Goal: Task Accomplishment & Management: Manage account settings

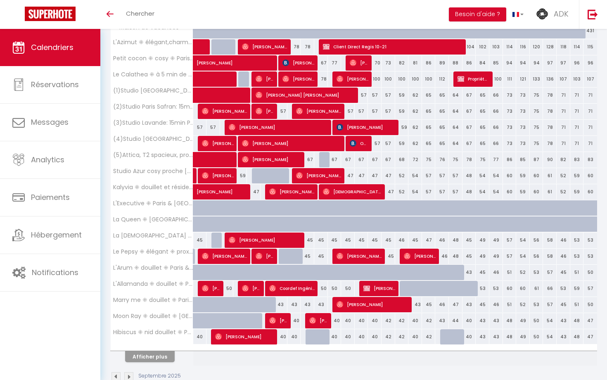
click at [157, 357] on button "Afficher plus" at bounding box center [150, 356] width 50 height 11
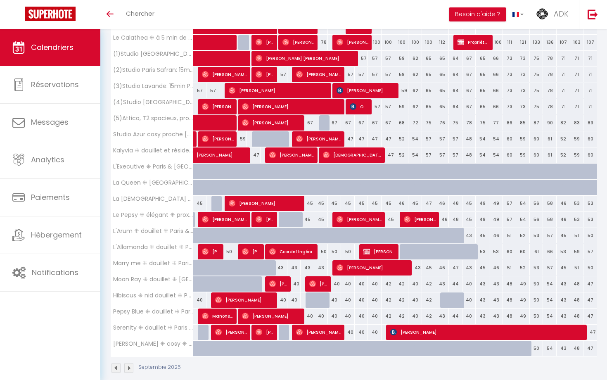
scroll to position [187, 0]
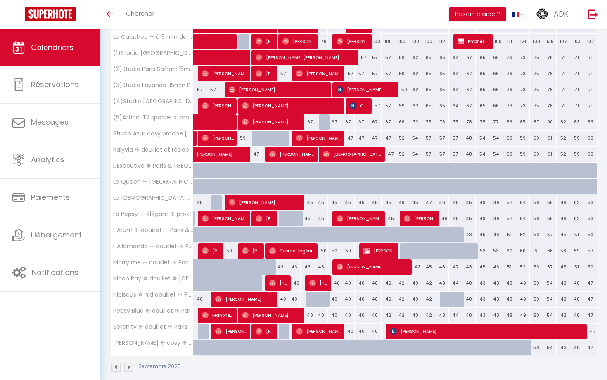
click at [306, 332] on span "[PERSON_NAME]" at bounding box center [318, 331] width 45 height 16
select select "OK"
select select "0"
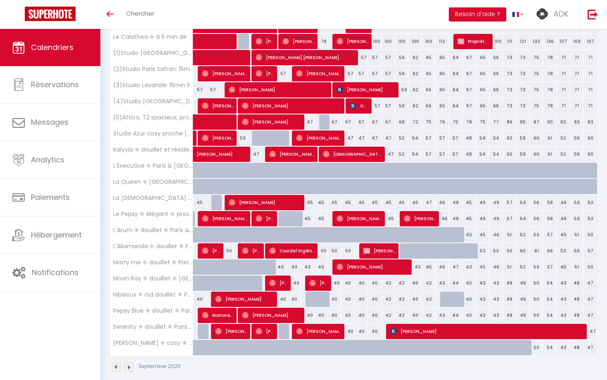
select select "1"
select select
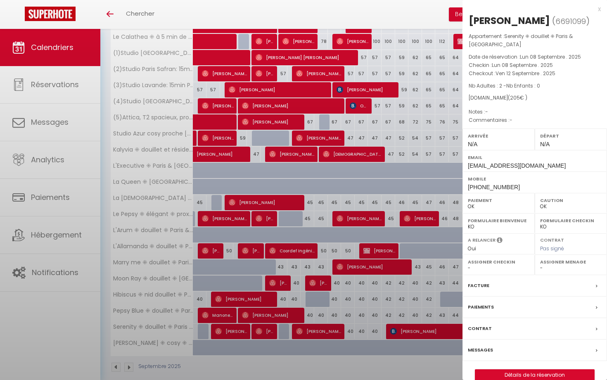
select select "38209"
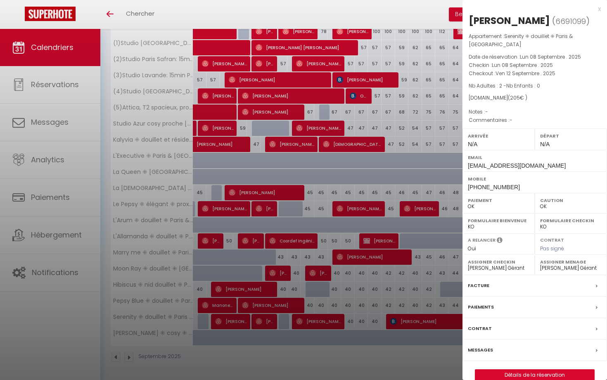
scroll to position [196, 0]
click at [418, 197] on div at bounding box center [303, 190] width 607 height 380
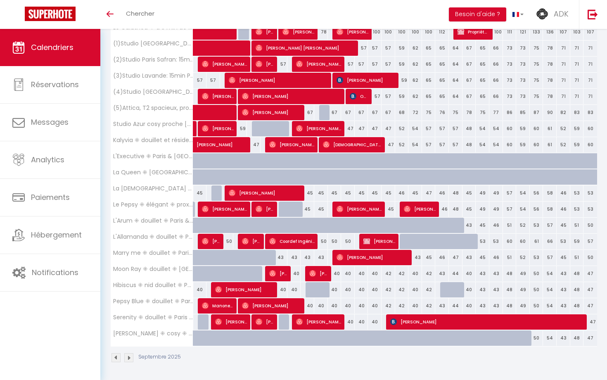
click at [312, 322] on span "[PERSON_NAME]" at bounding box center [318, 322] width 45 height 16
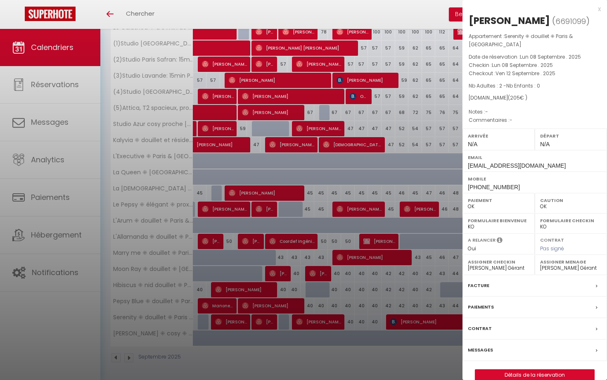
click at [165, 133] on div at bounding box center [303, 190] width 607 height 380
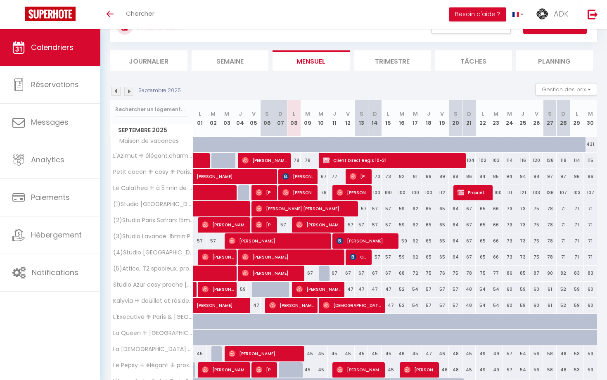
scroll to position [24, 0]
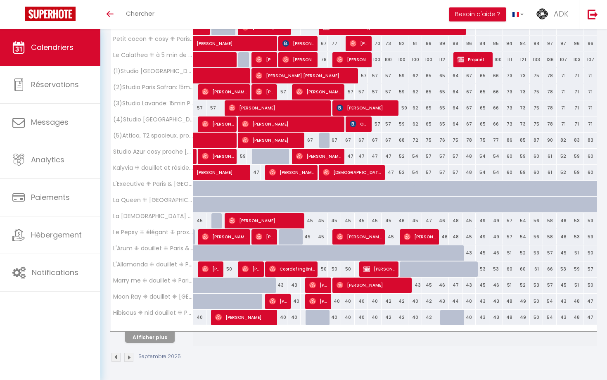
scroll to position [168, 0]
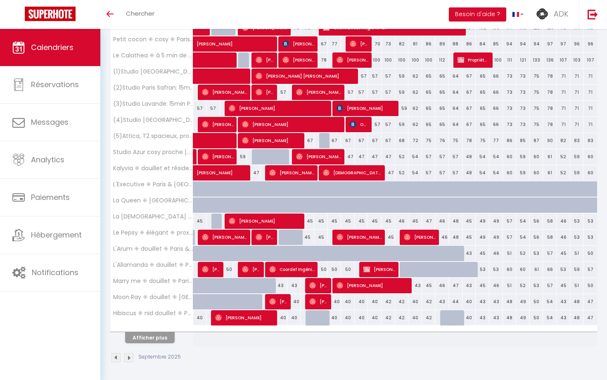
click at [169, 332] on button "Afficher plus" at bounding box center [150, 337] width 50 height 11
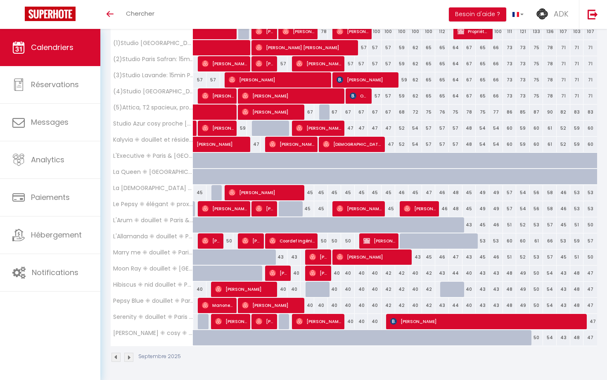
scroll to position [196, 0]
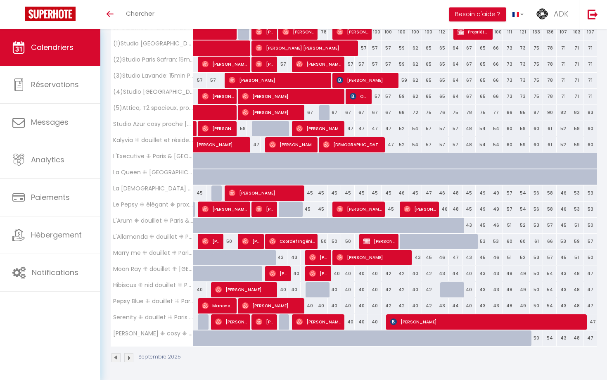
click at [316, 256] on span "Roger Eboule" at bounding box center [318, 257] width 18 height 16
select select "OK"
select select "0"
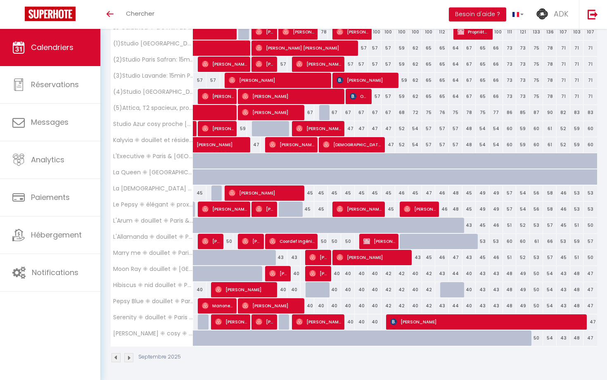
select select "1"
select select
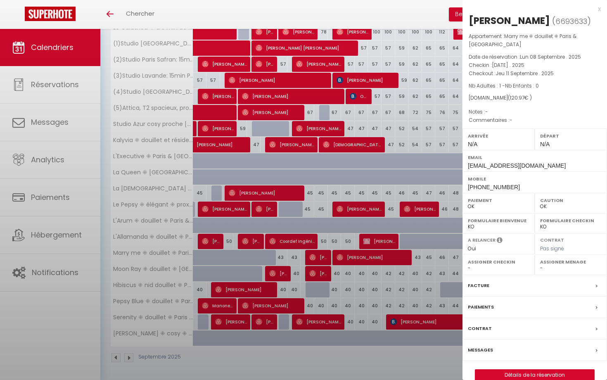
select select "38209"
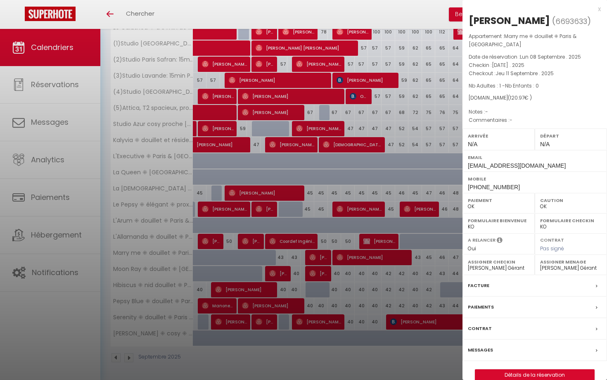
click at [416, 134] on div at bounding box center [303, 190] width 607 height 380
